Goal: Task Accomplishment & Management: Complete application form

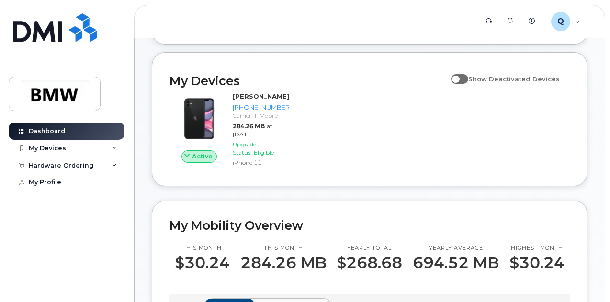
scroll to position [96, 0]
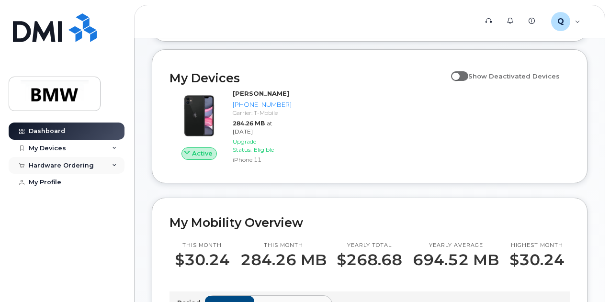
click at [115, 166] on icon at bounding box center [114, 165] width 5 height 5
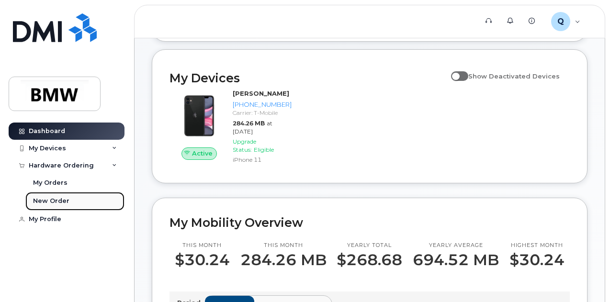
click at [45, 200] on div "New Order" at bounding box center [51, 201] width 36 height 9
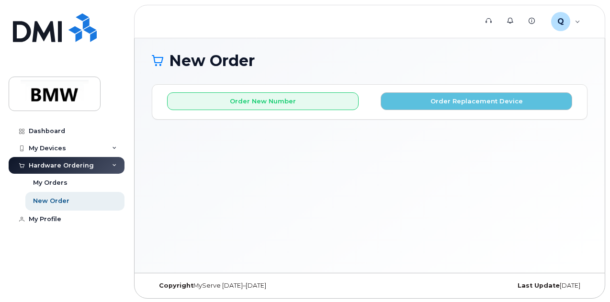
scroll to position [4, 0]
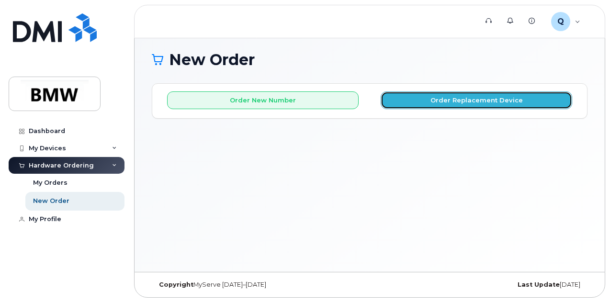
click at [460, 102] on button "Order Replacement Device" at bounding box center [476, 100] width 191 height 18
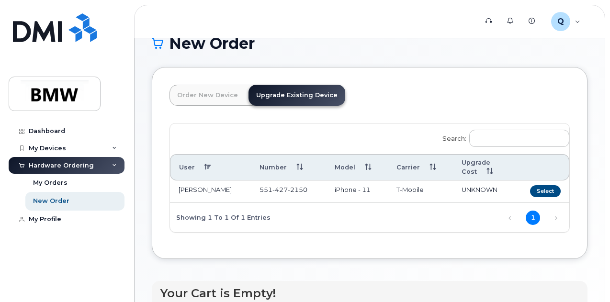
scroll to position [0, 0]
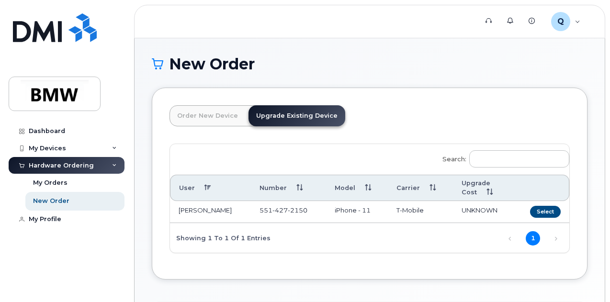
click at [192, 112] on link "Order New Device" at bounding box center [207, 115] width 76 height 21
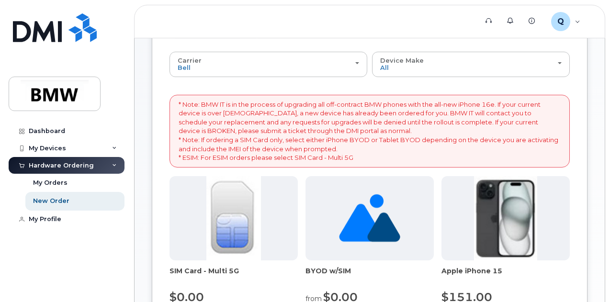
scroll to position [96, 0]
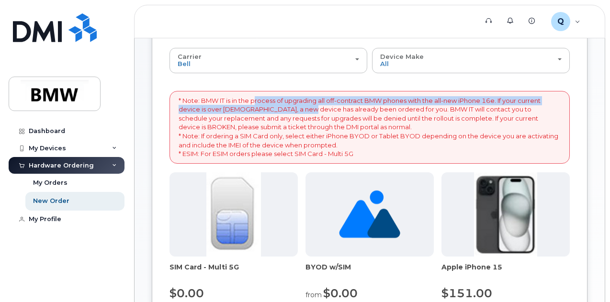
drag, startPoint x: 255, startPoint y: 103, endPoint x: 419, endPoint y: 110, distance: 164.8
click at [419, 110] on p "* Note: BMW IT is in the process of upgrading all off-contract BMW phones with …" at bounding box center [370, 127] width 382 height 62
click at [414, 110] on p "* Note: BMW IT is in the process of upgrading all off-contract BMW phones with …" at bounding box center [370, 127] width 382 height 62
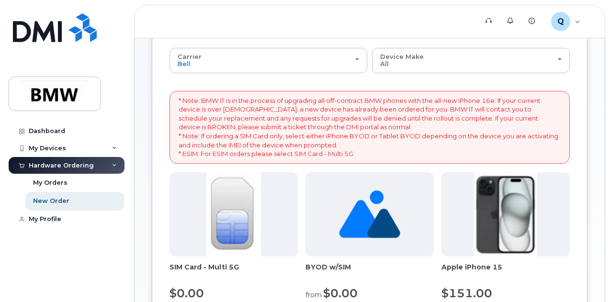
click at [281, 118] on p "* Note: BMW IT is in the process of upgrading all off-contract BMW phones with …" at bounding box center [370, 127] width 382 height 62
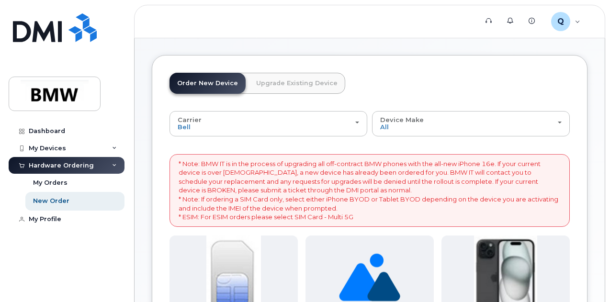
scroll to position [48, 0]
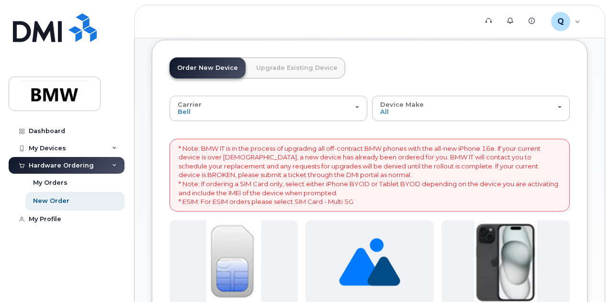
click at [261, 192] on p "* Note: BMW IT is in the process of upgrading all off-contract BMW phones with …" at bounding box center [370, 175] width 382 height 62
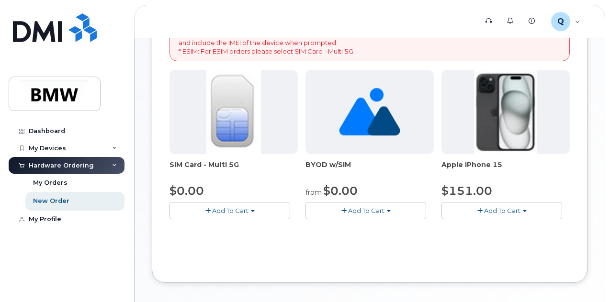
scroll to position [239, 0]
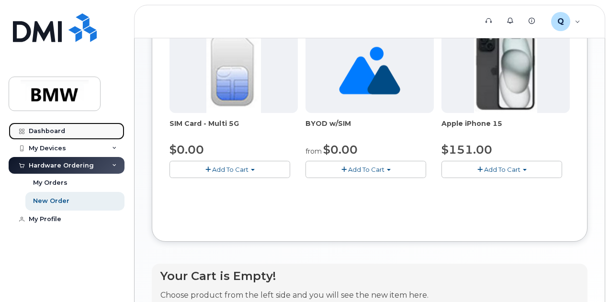
click at [46, 131] on div "Dashboard" at bounding box center [47, 131] width 36 height 8
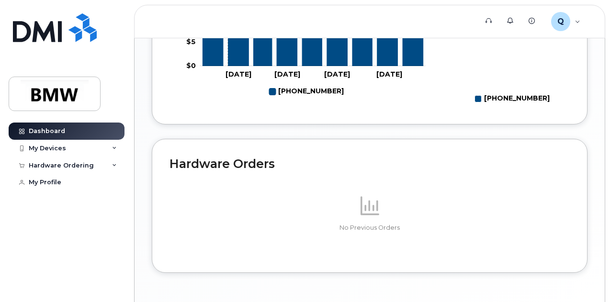
scroll to position [565, 0]
